Goal: Task Accomplishment & Management: Manage account settings

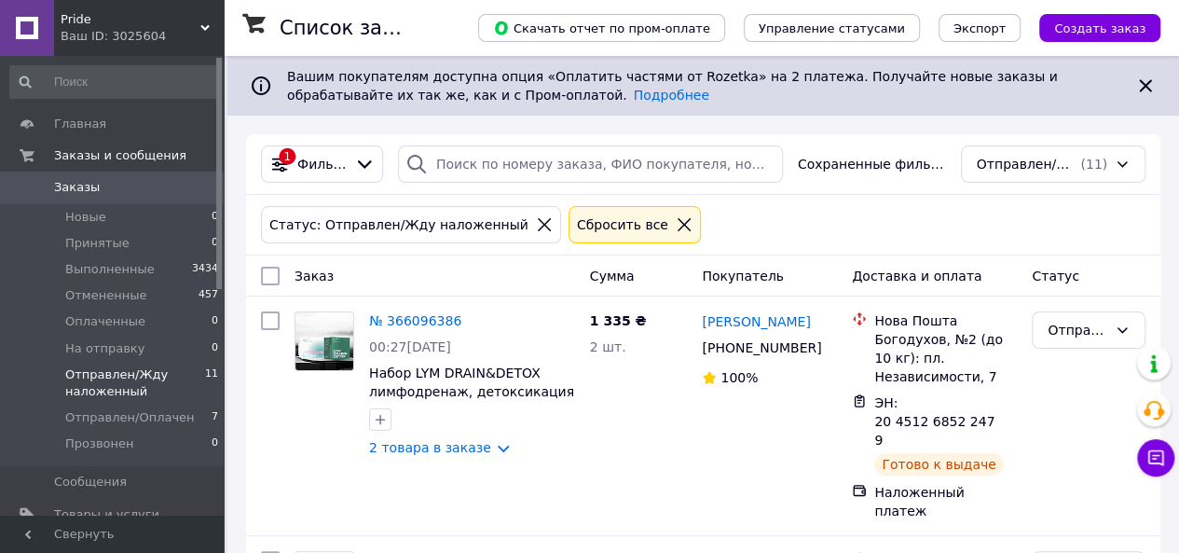
click at [110, 377] on span "Отправлен/Жду наложенный" at bounding box center [135, 383] width 140 height 34
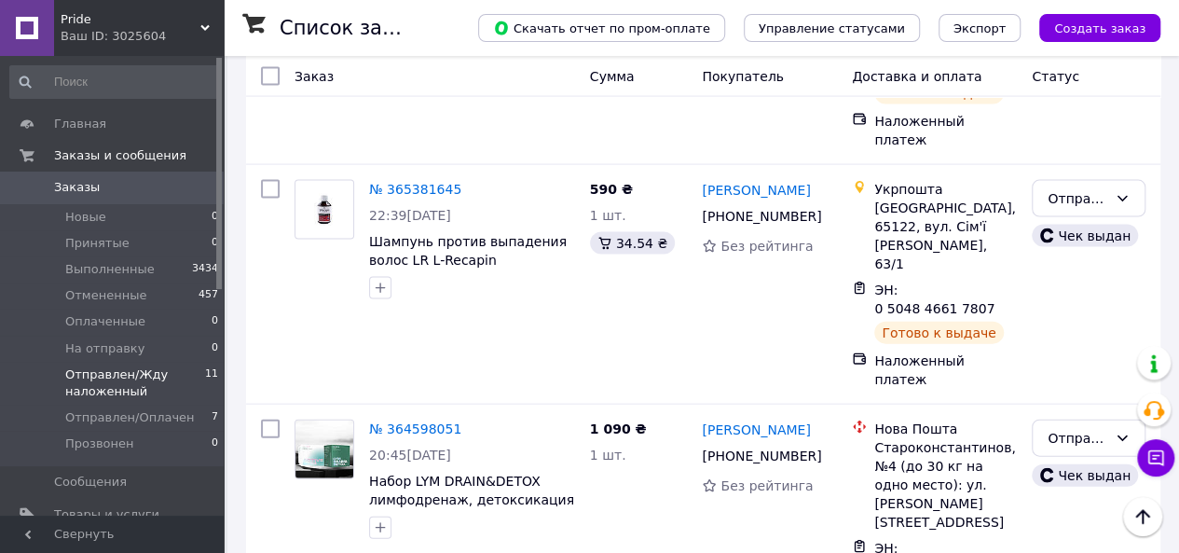
scroll to position [1796, 0]
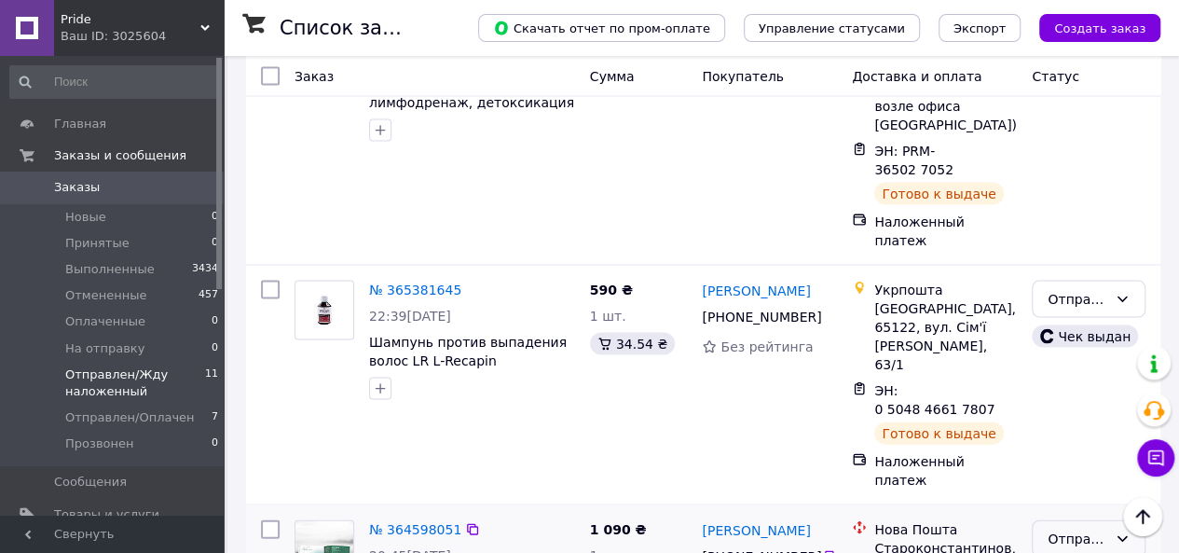
click at [1101, 528] on div "Отправлен/Жду наложенный" at bounding box center [1077, 538] width 60 height 20
click at [1106, 286] on li "Отменен" at bounding box center [1088, 292] width 112 height 34
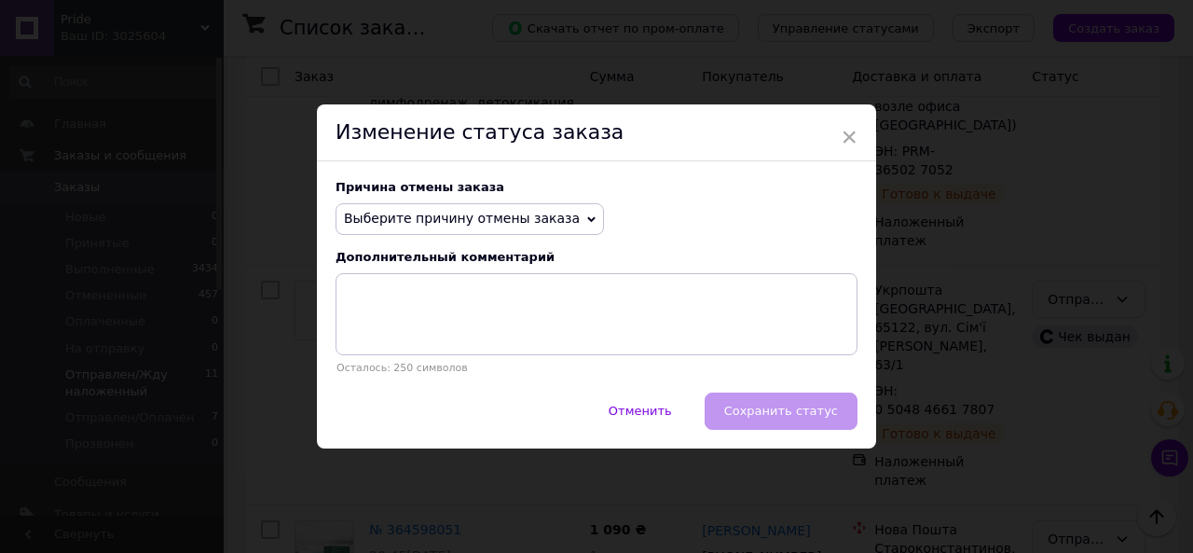
click at [543, 225] on span "Выберите причину отмены заказа" at bounding box center [462, 218] width 236 height 15
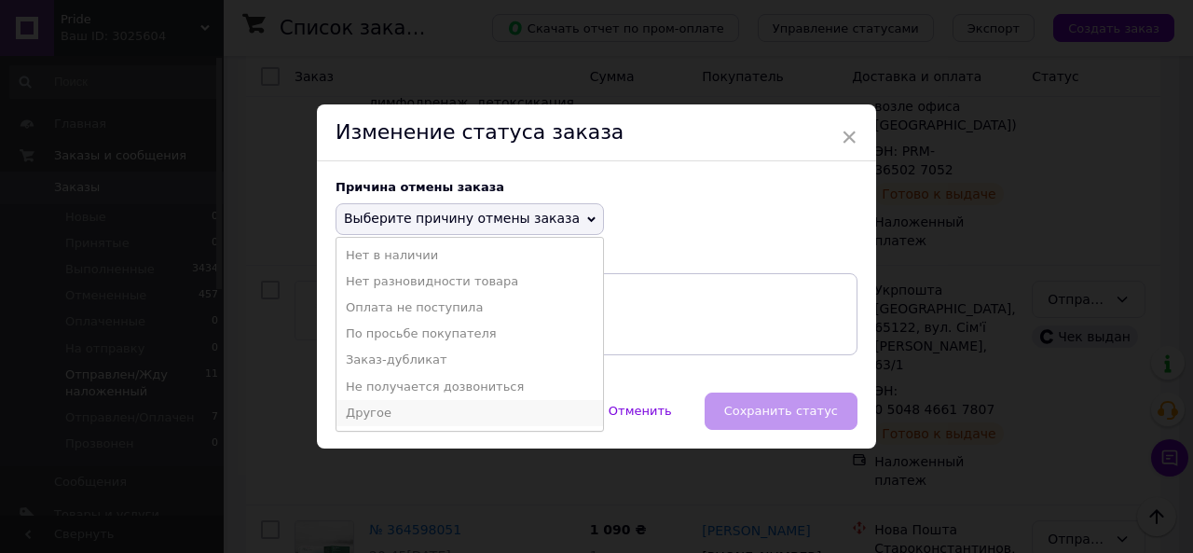
click at [503, 405] on li "Другое" at bounding box center [469, 413] width 266 height 26
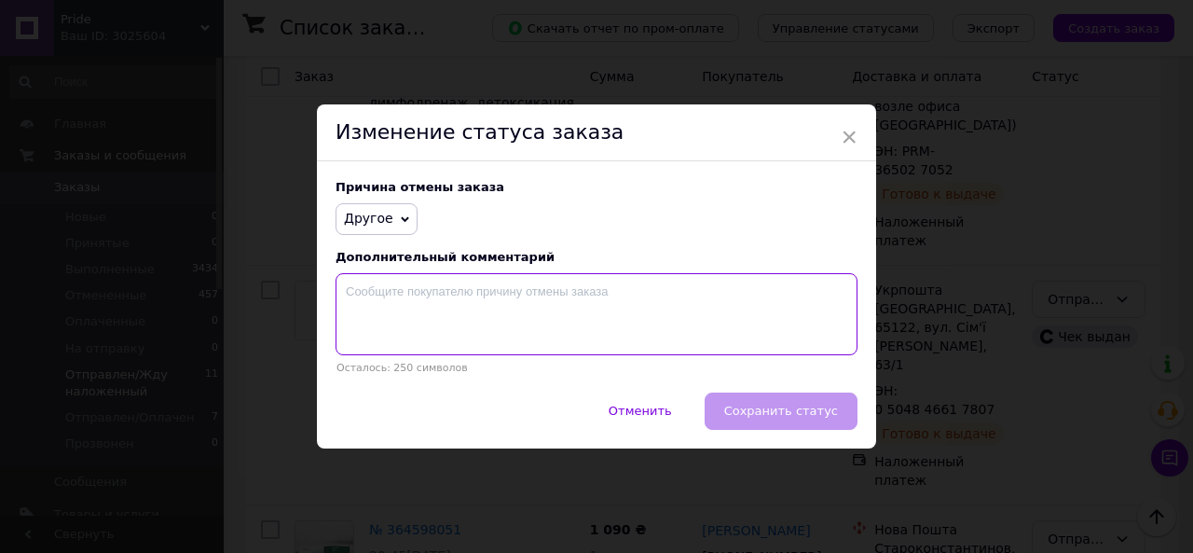
click at [516, 301] on textarea at bounding box center [596, 314] width 522 height 82
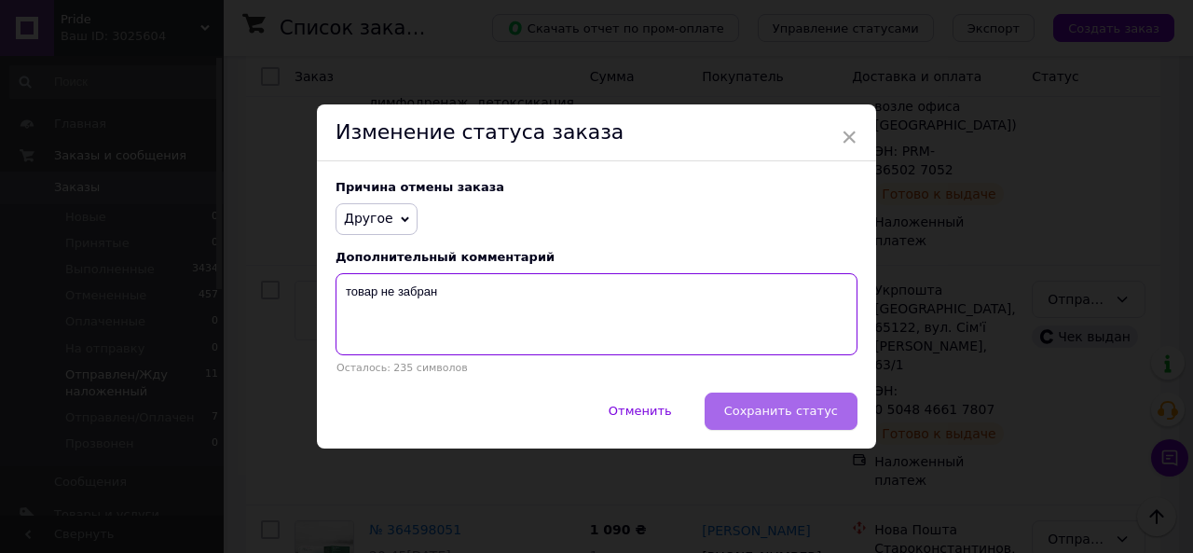
type textarea "товар не забран"
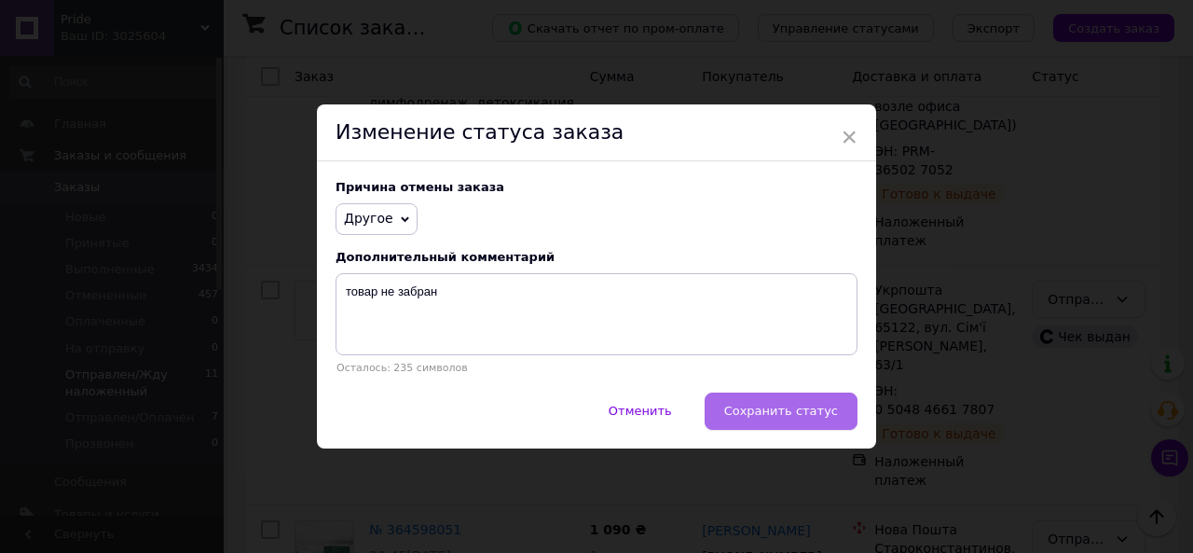
click at [748, 407] on span "Сохранить статус" at bounding box center [781, 410] width 114 height 14
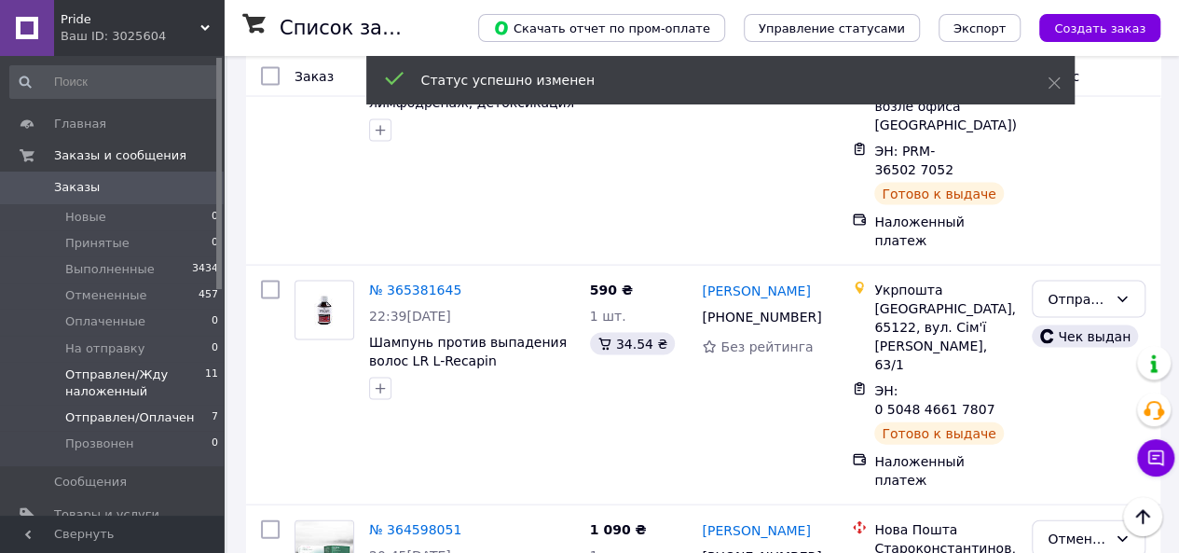
click at [140, 411] on span "Отправлен/Оплачен" at bounding box center [130, 417] width 130 height 17
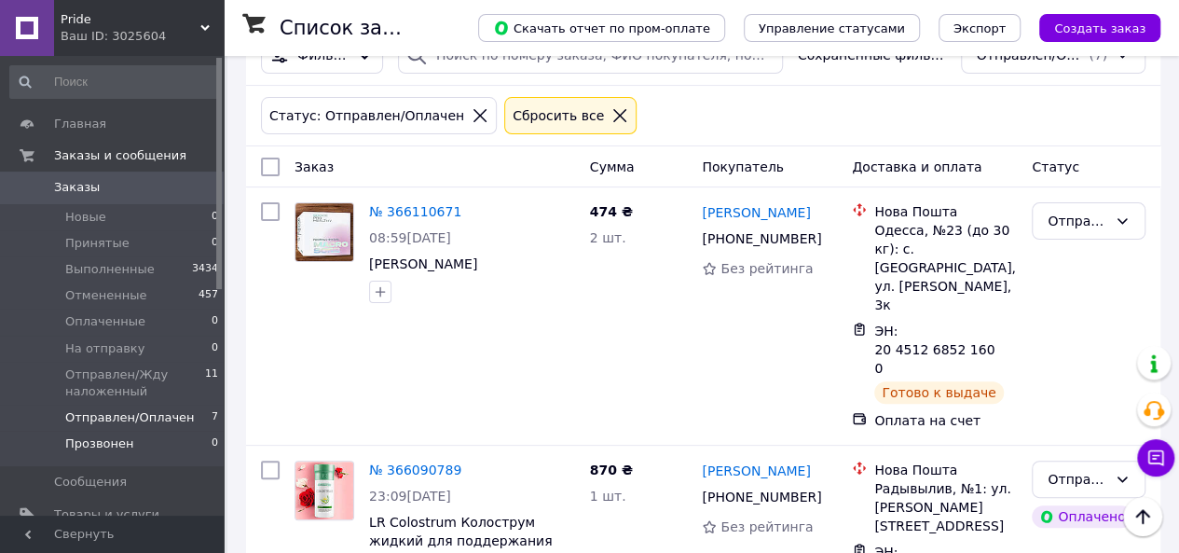
scroll to position [93, 0]
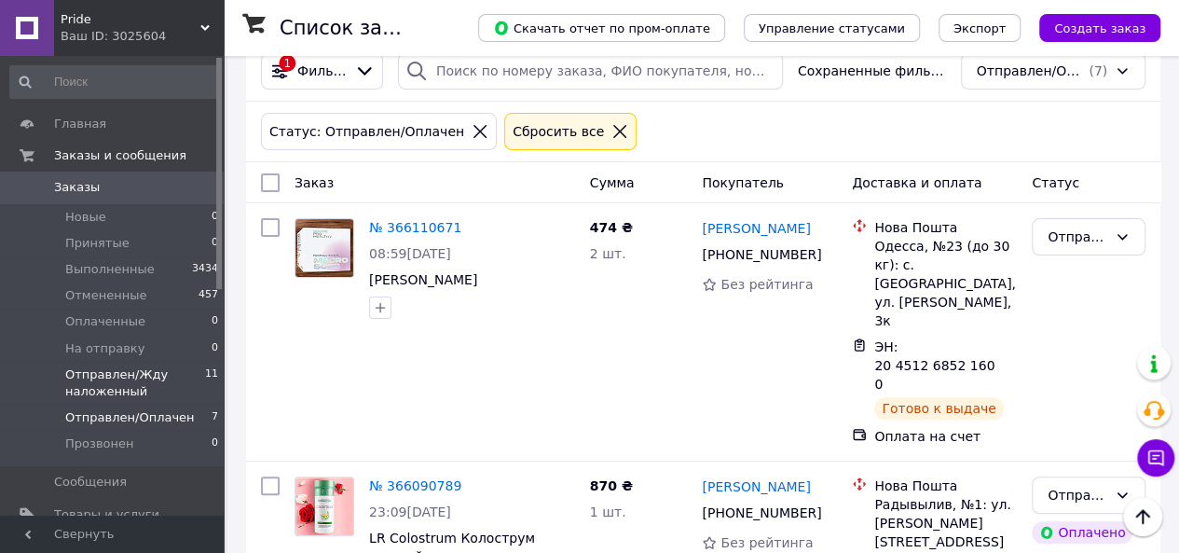
click at [114, 375] on span "Отправлен/Жду наложенный" at bounding box center [135, 383] width 140 height 34
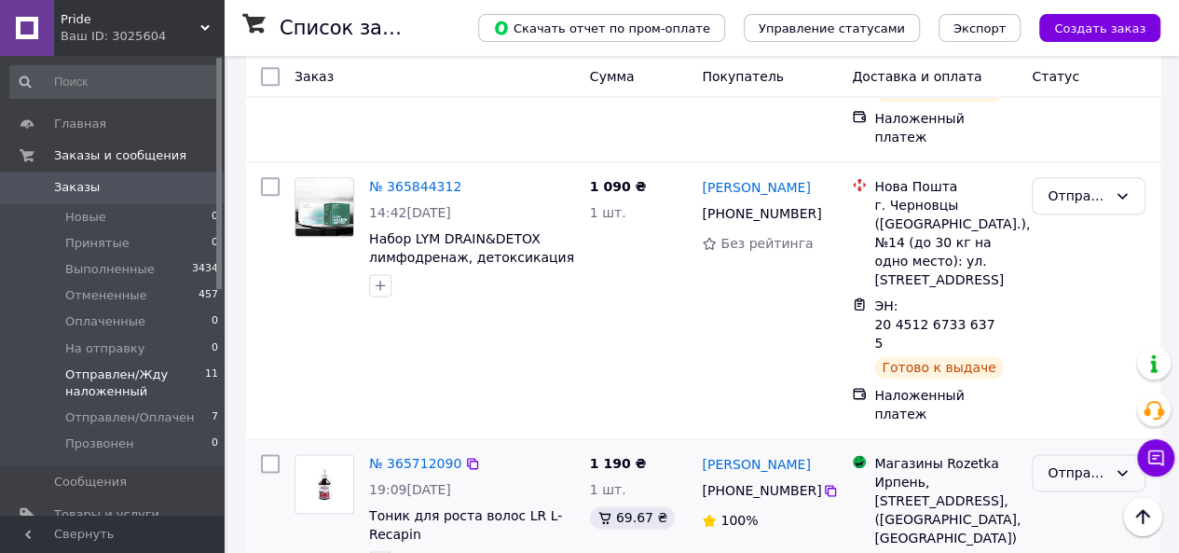
scroll to position [1118, 0]
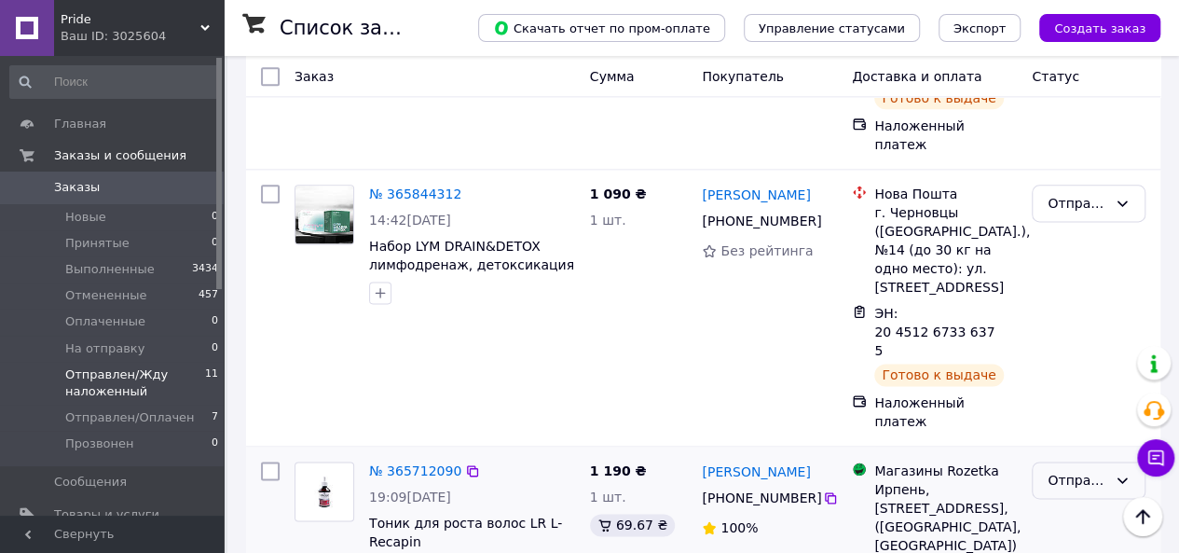
click at [1103, 470] on div "Отправлен/Жду наложенный" at bounding box center [1077, 480] width 60 height 20
click at [1098, 349] on li "Выполнен" at bounding box center [1088, 349] width 112 height 34
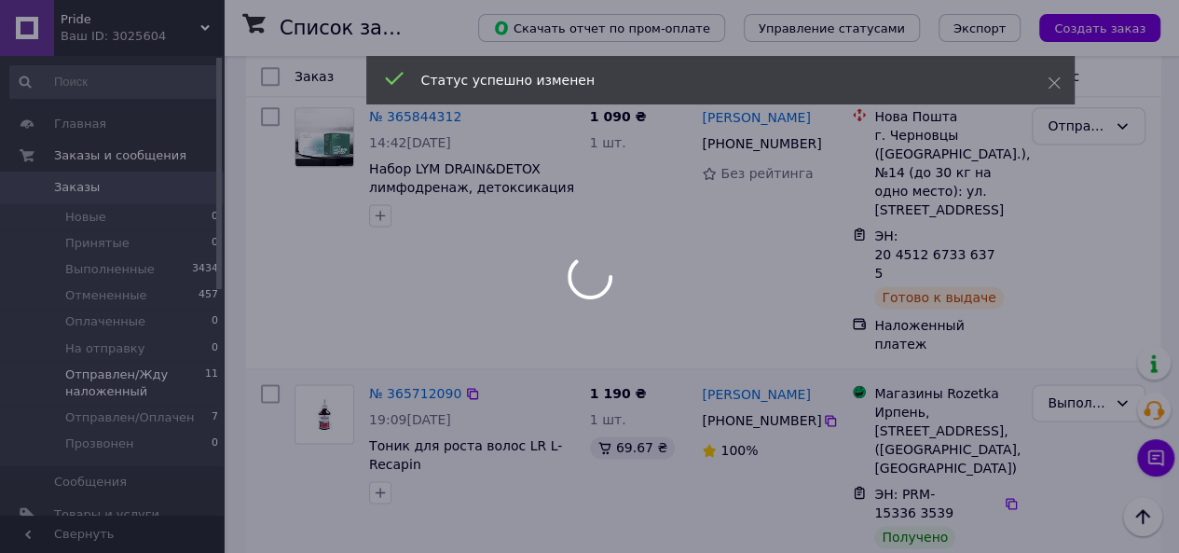
scroll to position [1398, 0]
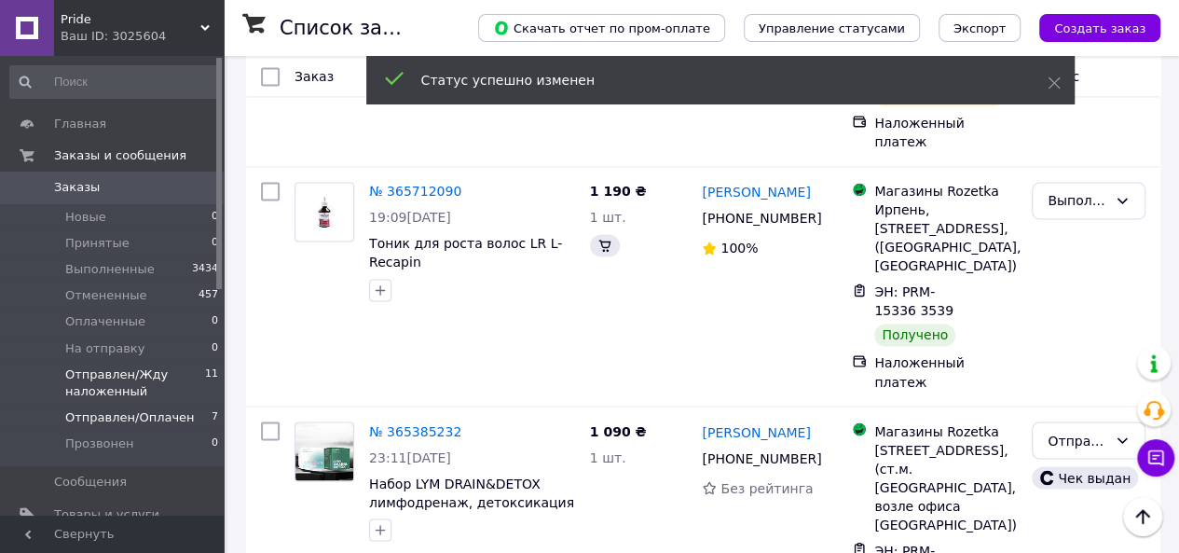
click at [150, 418] on span "Отправлен/Оплачен" at bounding box center [130, 417] width 130 height 17
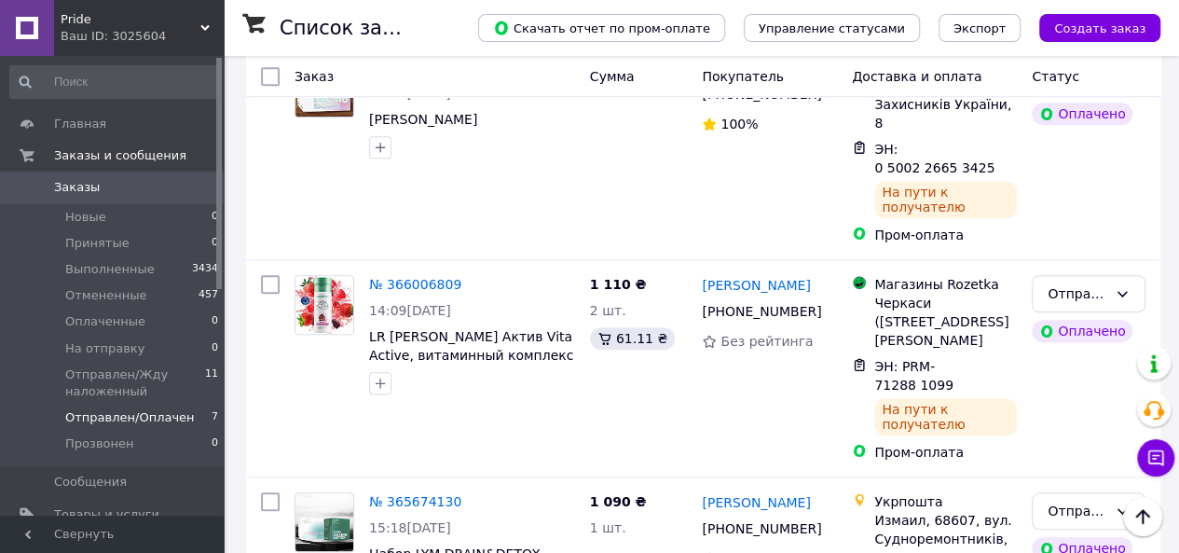
scroll to position [839, 0]
